Goal: Complete application form

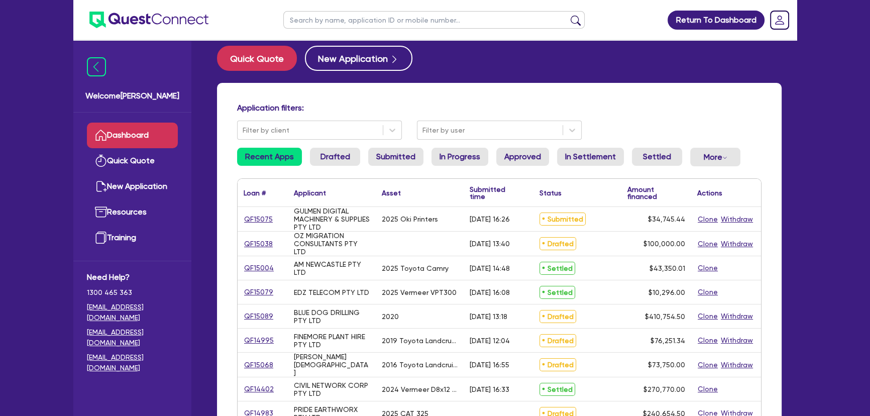
scroll to position [45, 0]
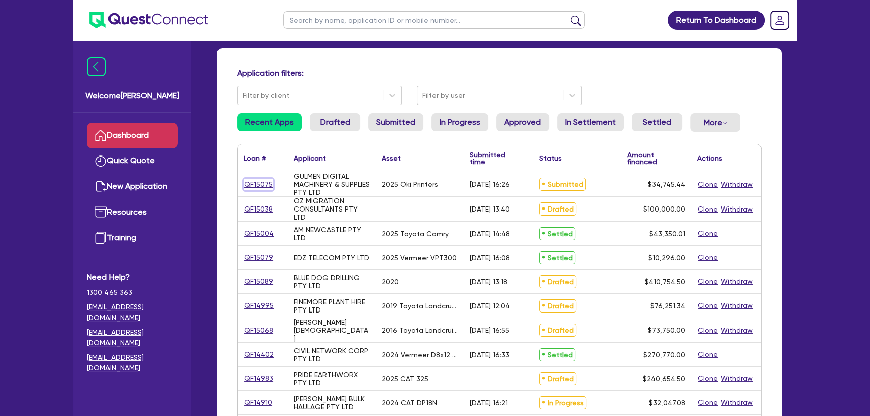
click at [270, 181] on link "QF15075" at bounding box center [258, 185] width 30 height 12
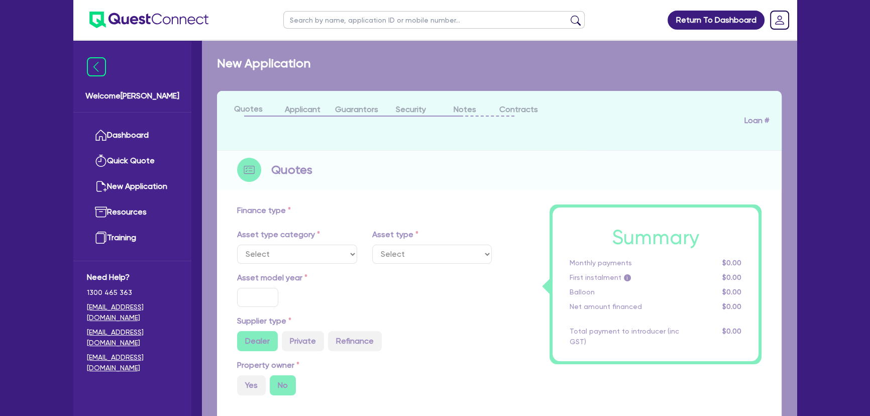
select select "SECONDARY_ASSETS"
type input "2025"
radio input "true"
type input "33,925.94"
type input "3"
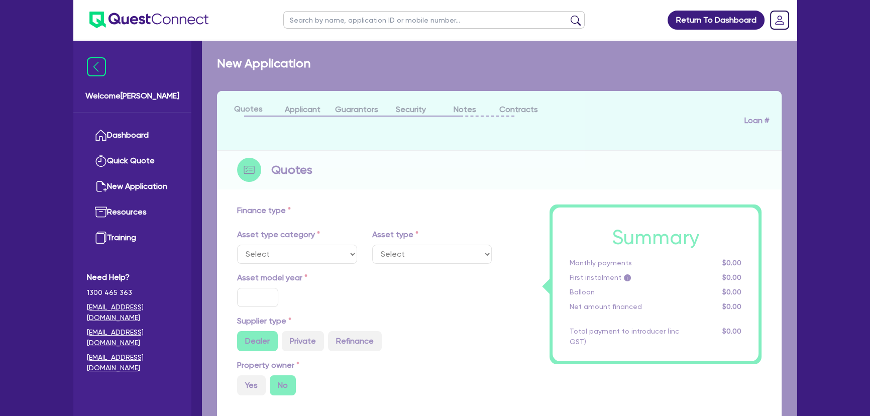
type input "1,042.36"
type input "17.95"
type input "745"
select select "PRINTING_AND_PACKAGING_EQUIPMENT"
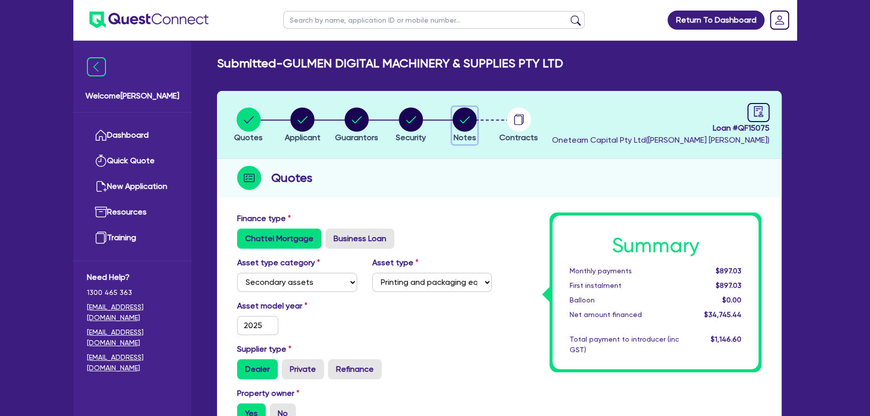
click at [459, 118] on circle "button" at bounding box center [464, 119] width 24 height 24
select select "Quest Finance - Own Book"
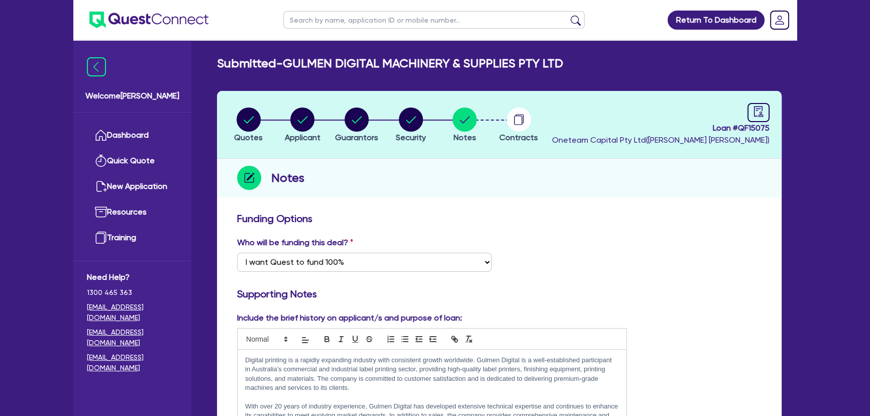
click at [163, 9] on ul at bounding box center [140, 20] width 135 height 40
click at [165, 19] on img at bounding box center [148, 20] width 119 height 17
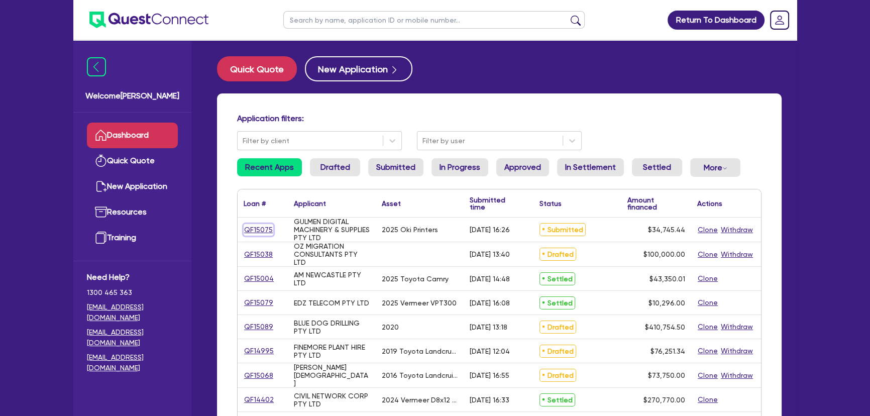
click at [247, 230] on link "QF15075" at bounding box center [258, 230] width 30 height 12
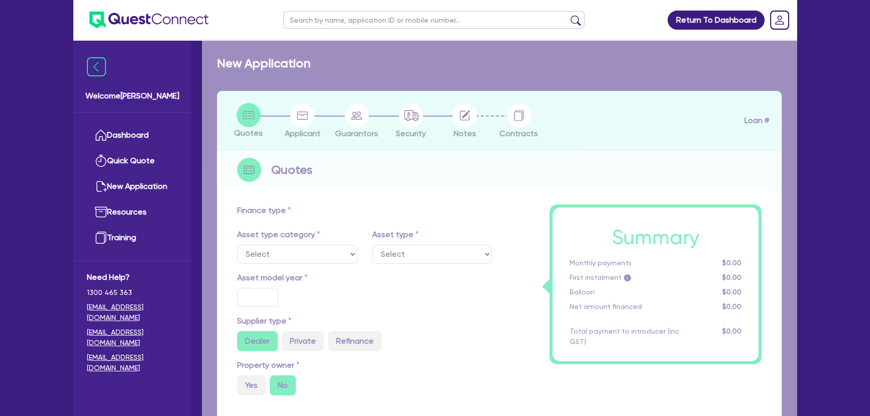
select select "SECONDARY_ASSETS"
type input "2025"
radio input "true"
type input "33,925.94"
type input "3"
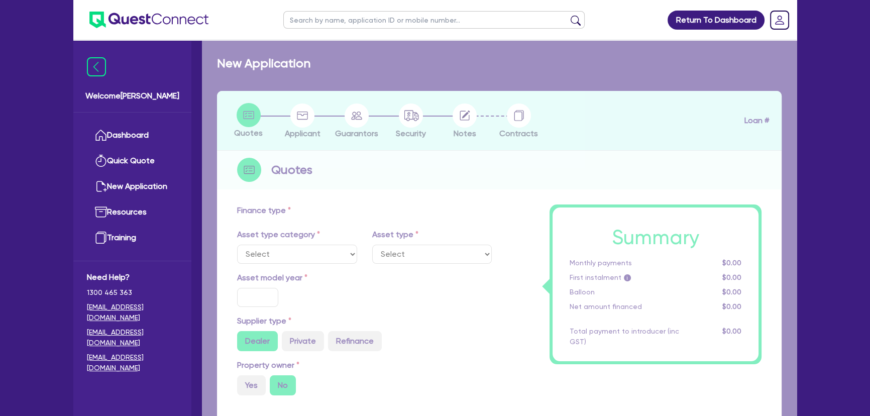
type input "1,042.36"
type input "17.95"
type input "745"
select select "PRINTING_AND_PACKAGING_EQUIPMENT"
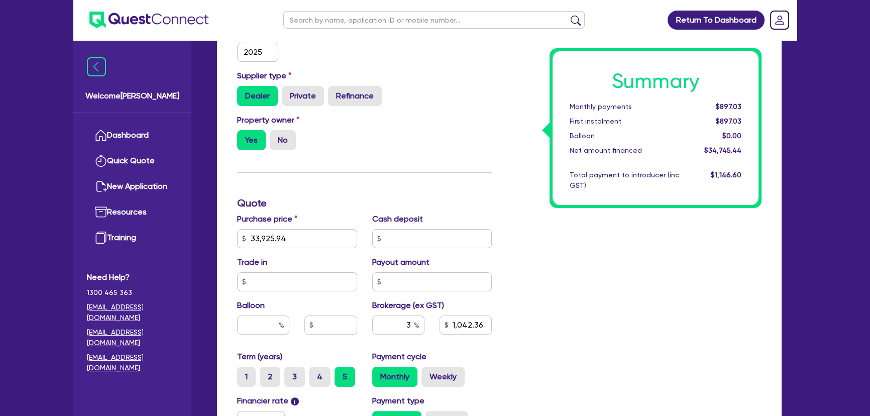
scroll to position [274, 0]
